Goal: Transaction & Acquisition: Purchase product/service

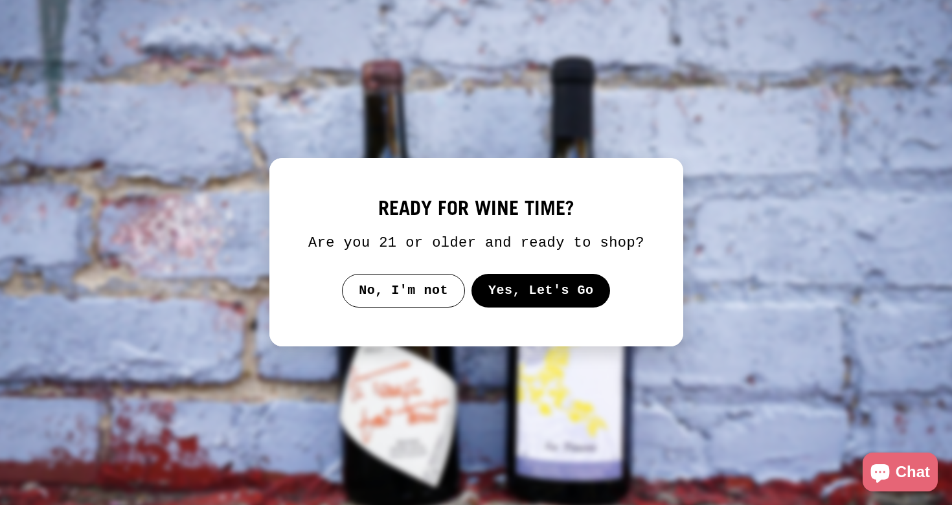
click at [521, 295] on button "Yes, Let's Go" at bounding box center [540, 291] width 139 height 34
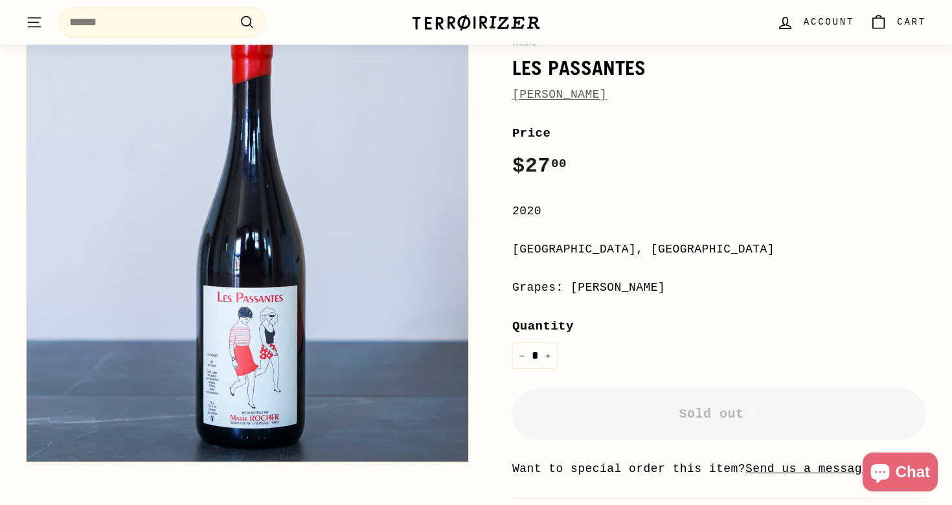
scroll to position [136, 0]
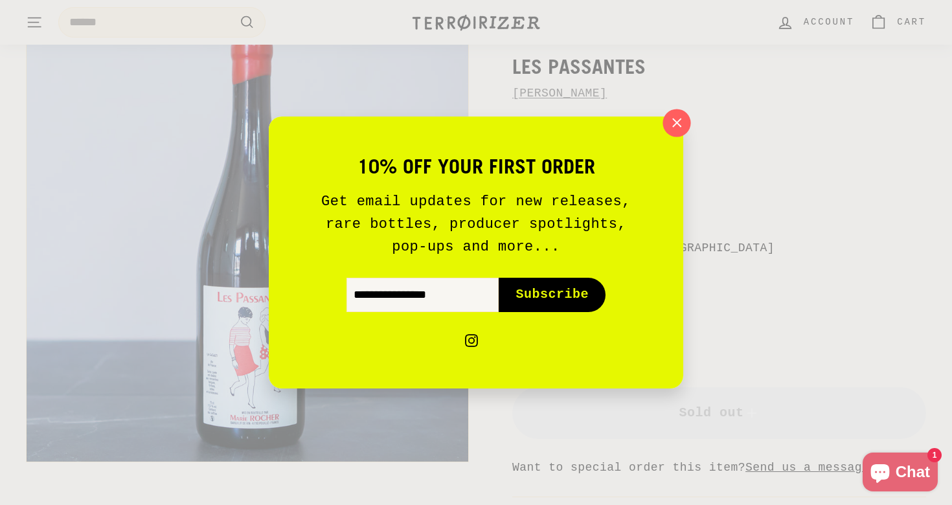
click at [681, 128] on icon "button" at bounding box center [676, 122] width 19 height 19
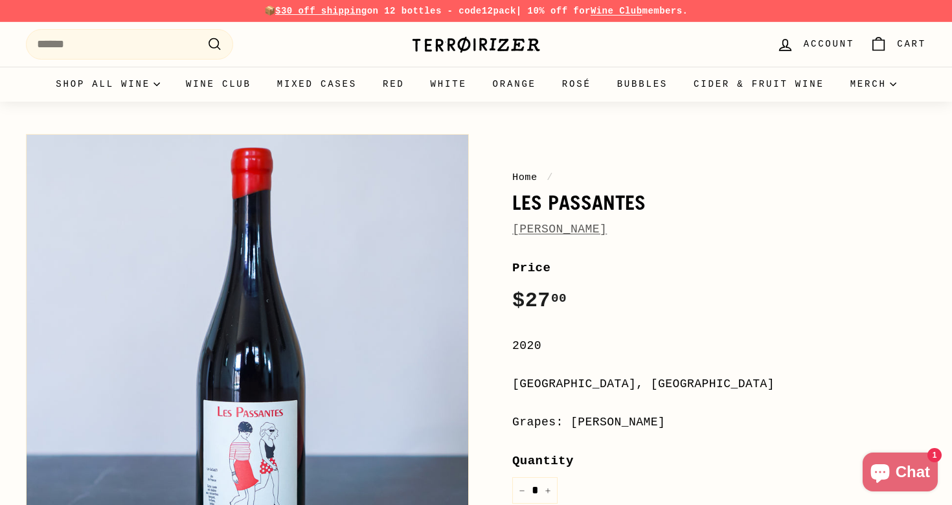
scroll to position [0, 0]
click at [582, 233] on link "Marie Rocher" at bounding box center [559, 229] width 95 height 13
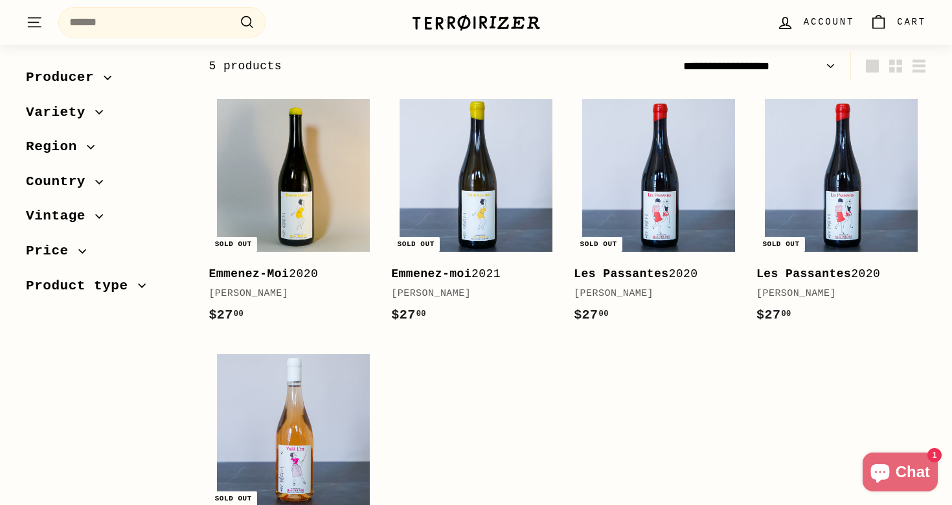
scroll to position [159, 0]
click at [471, 275] on b "Emmenez-moi" at bounding box center [431, 274] width 80 height 13
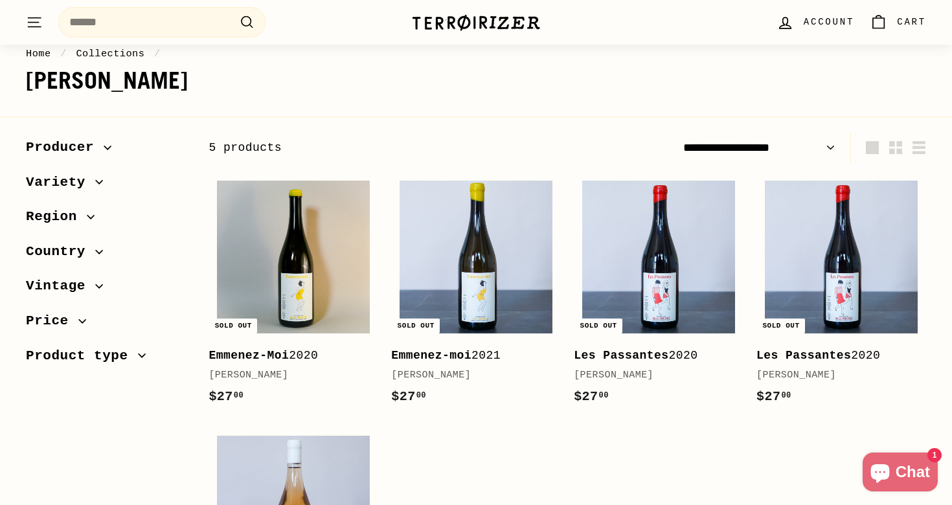
scroll to position [19, 0]
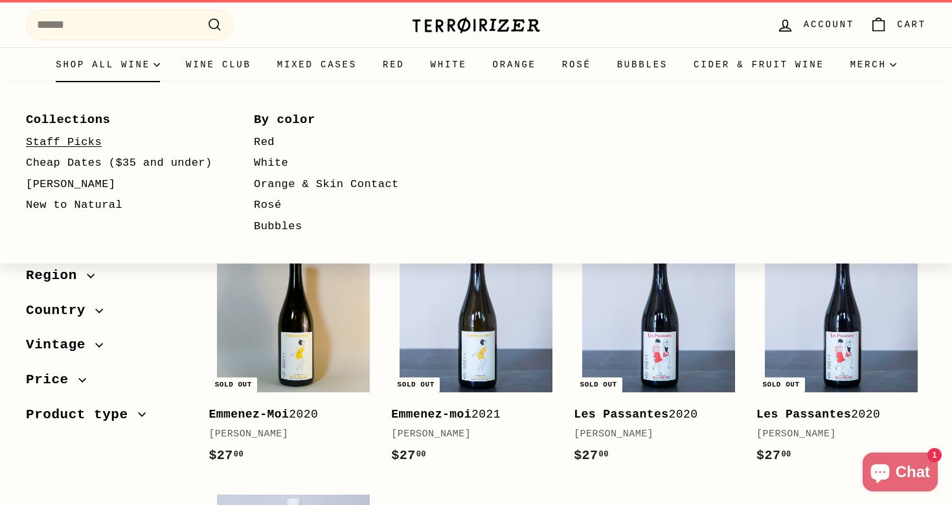
click at [86, 139] on link "Staff Picks" at bounding box center [121, 142] width 190 height 21
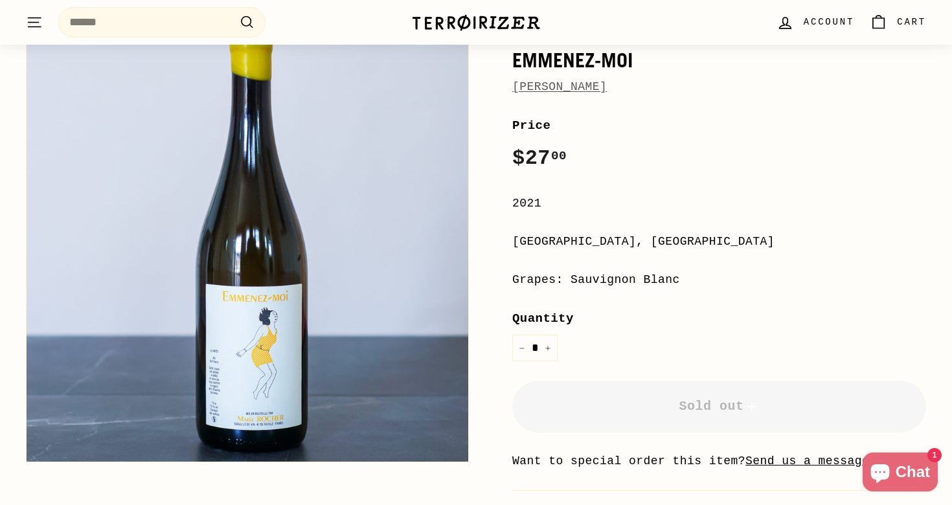
scroll to position [142, 0]
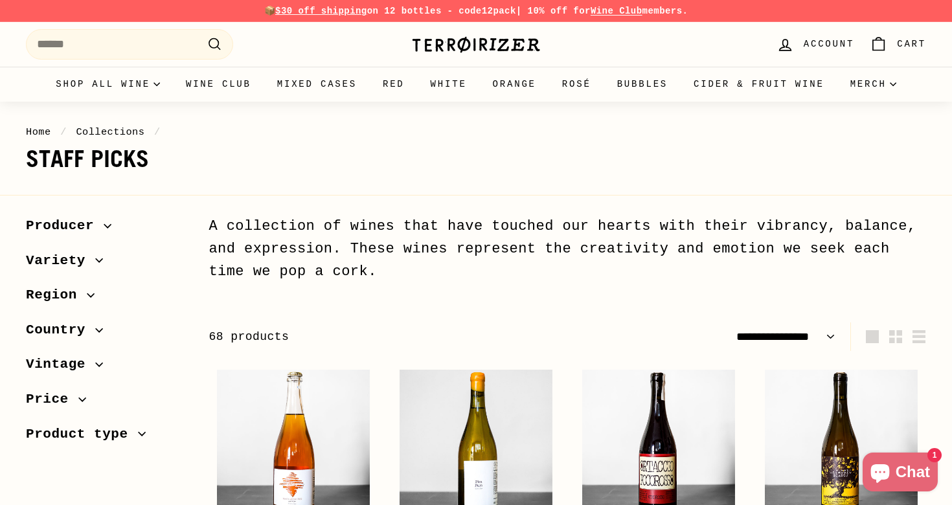
select select "**********"
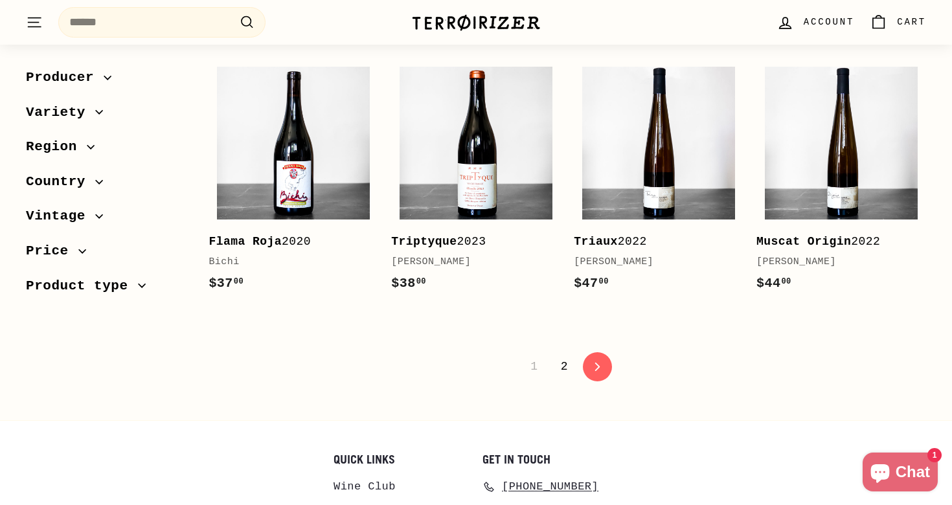
scroll to position [2676, 0]
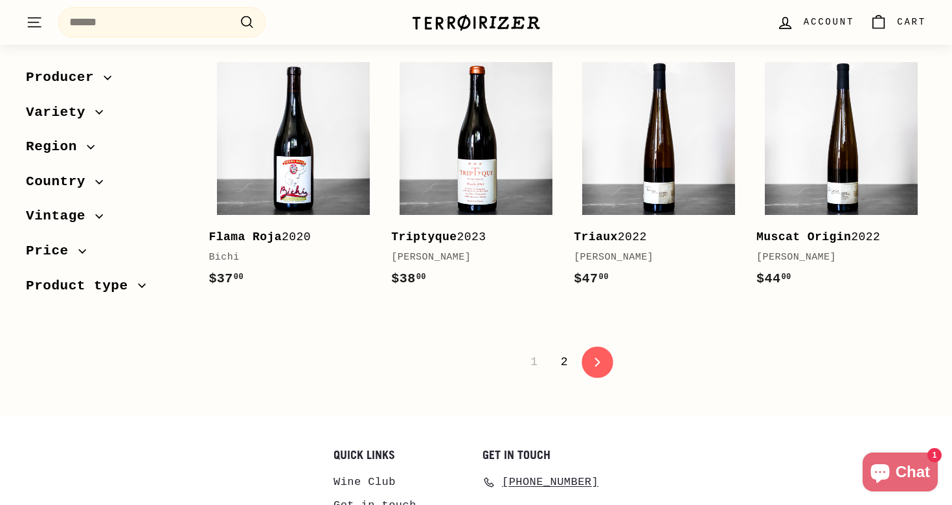
click at [597, 357] on icon "icon-chevron" at bounding box center [597, 361] width 9 height 9
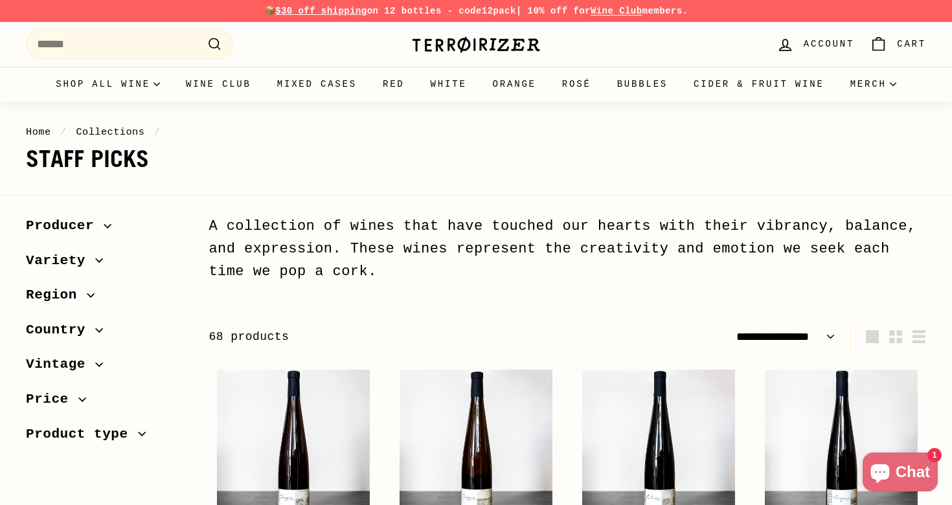
select select "**********"
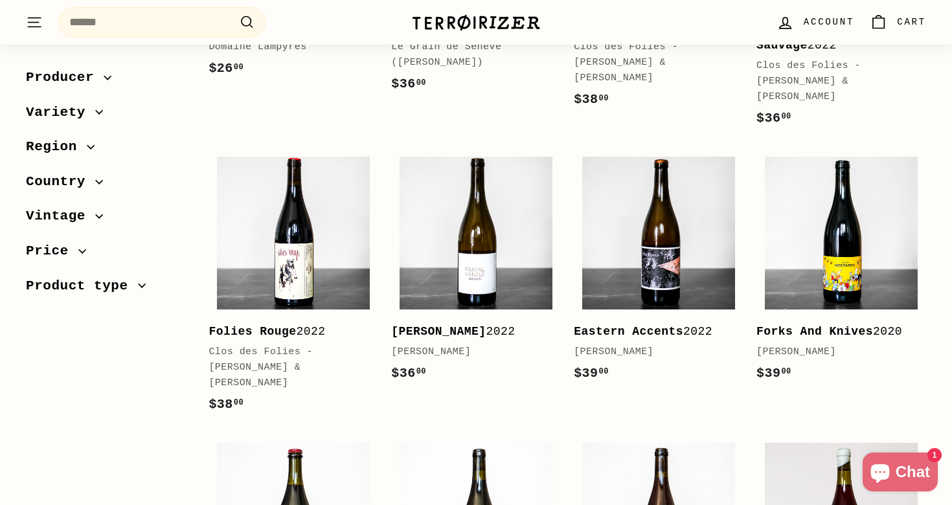
scroll to position [791, 0]
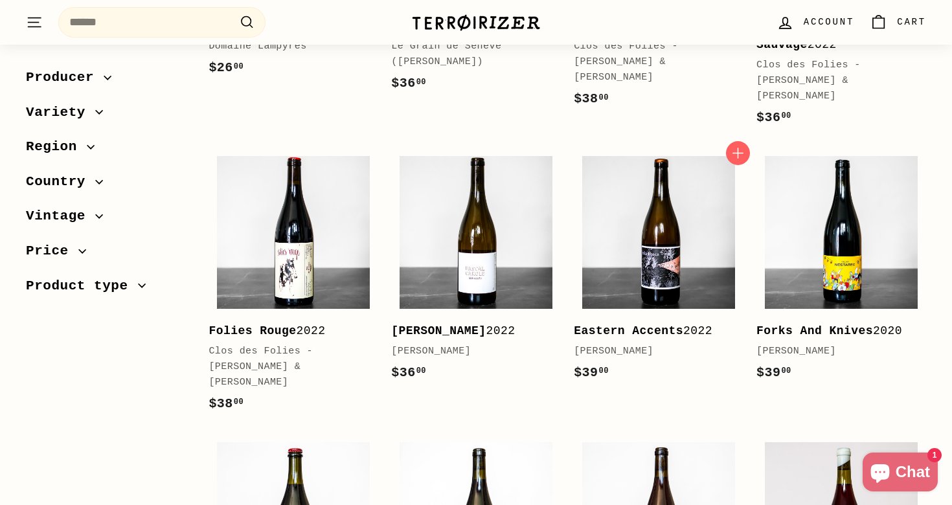
click at [668, 324] on b "Eastern Accents" at bounding box center [628, 330] width 109 height 13
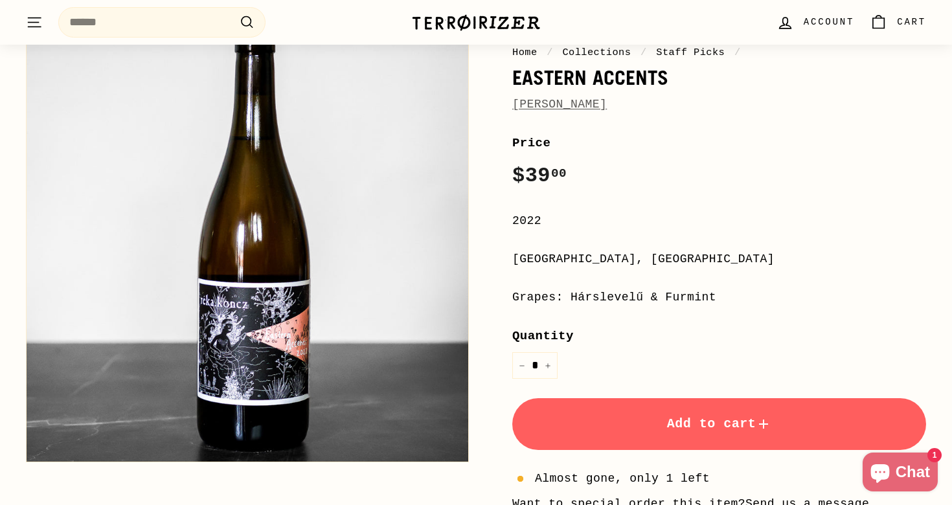
scroll to position [59, 0]
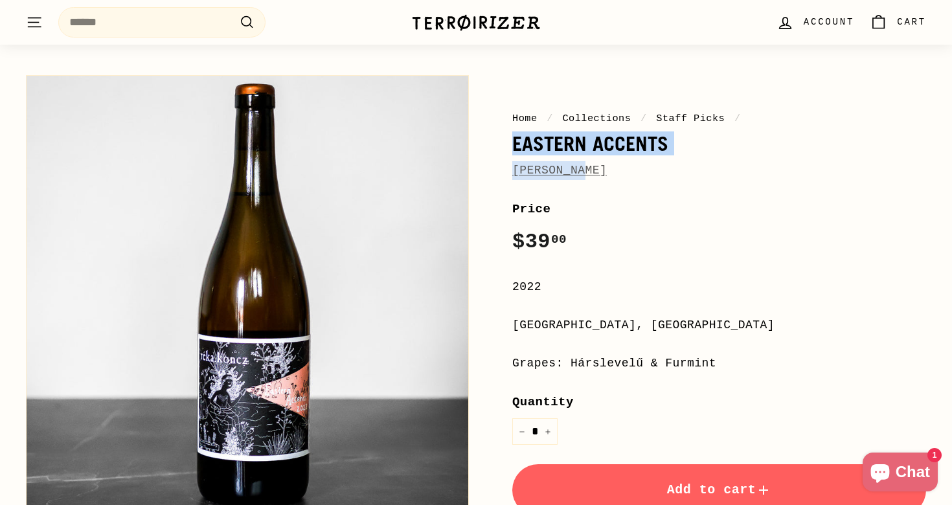
copy div "Eastern Accents [PERSON_NAME]"
drag, startPoint x: 512, startPoint y: 144, endPoint x: 592, endPoint y: 177, distance: 86.2
click at [592, 177] on div "Home / Collections / Staff Picks / Eastern Accents [PERSON_NAME]" at bounding box center [719, 145] width 414 height 69
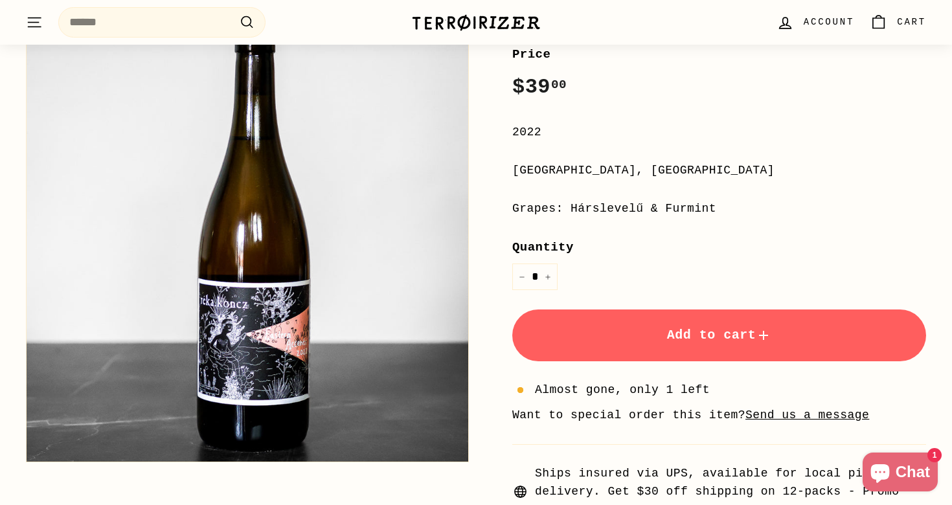
click at [604, 120] on div "**********" at bounding box center [719, 311] width 414 height 532
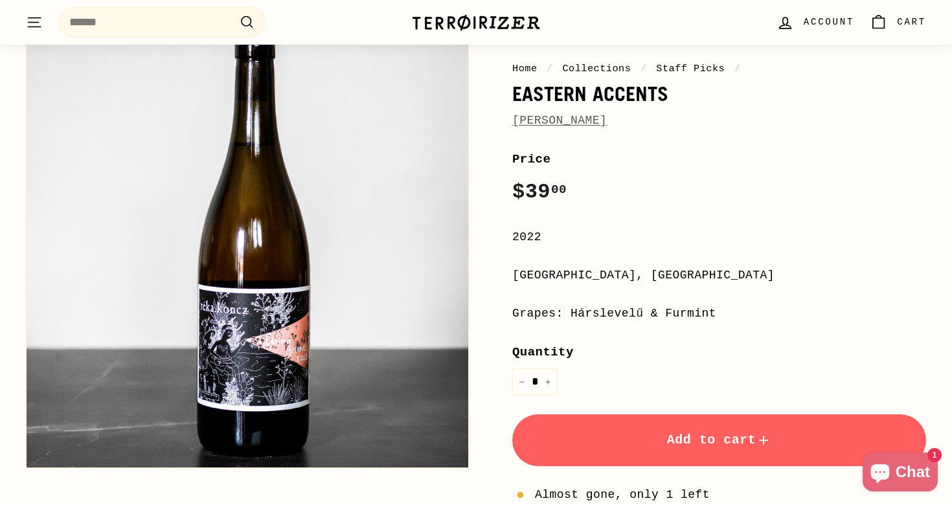
scroll to position [78, 0]
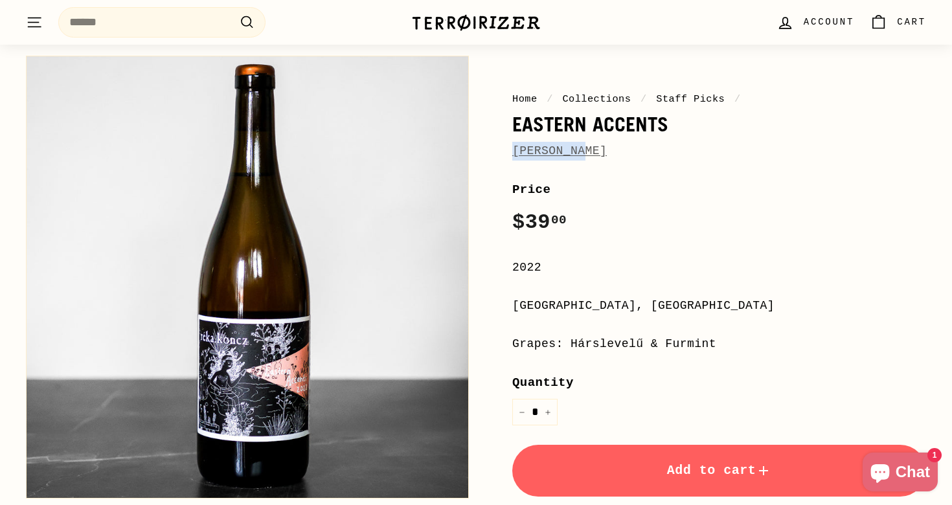
copy link "[PERSON_NAME]"
drag, startPoint x: 600, startPoint y: 150, endPoint x: 514, endPoint y: 148, distance: 85.5
click at [514, 148] on div "[PERSON_NAME]" at bounding box center [719, 151] width 414 height 19
click at [475, 26] on img at bounding box center [476, 23] width 130 height 18
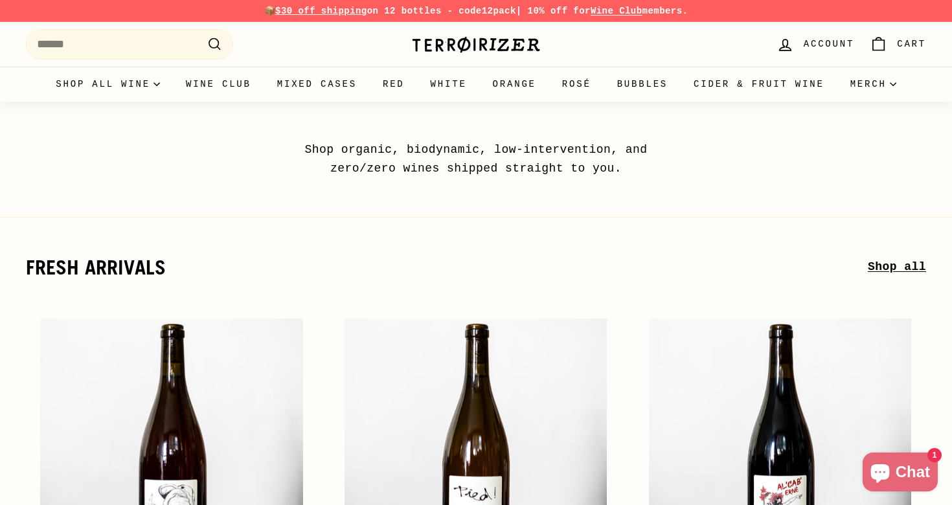
drag, startPoint x: 386, startPoint y: 16, endPoint x: 510, endPoint y: 29, distance: 125.0
click at [558, 32] on div ". . . Site navigation Search .cls-1{fill:none;stroke:#000;stroke-miterlimit:10;…" at bounding box center [476, 44] width 900 height 38
